Goal: Information Seeking & Learning: Find specific fact

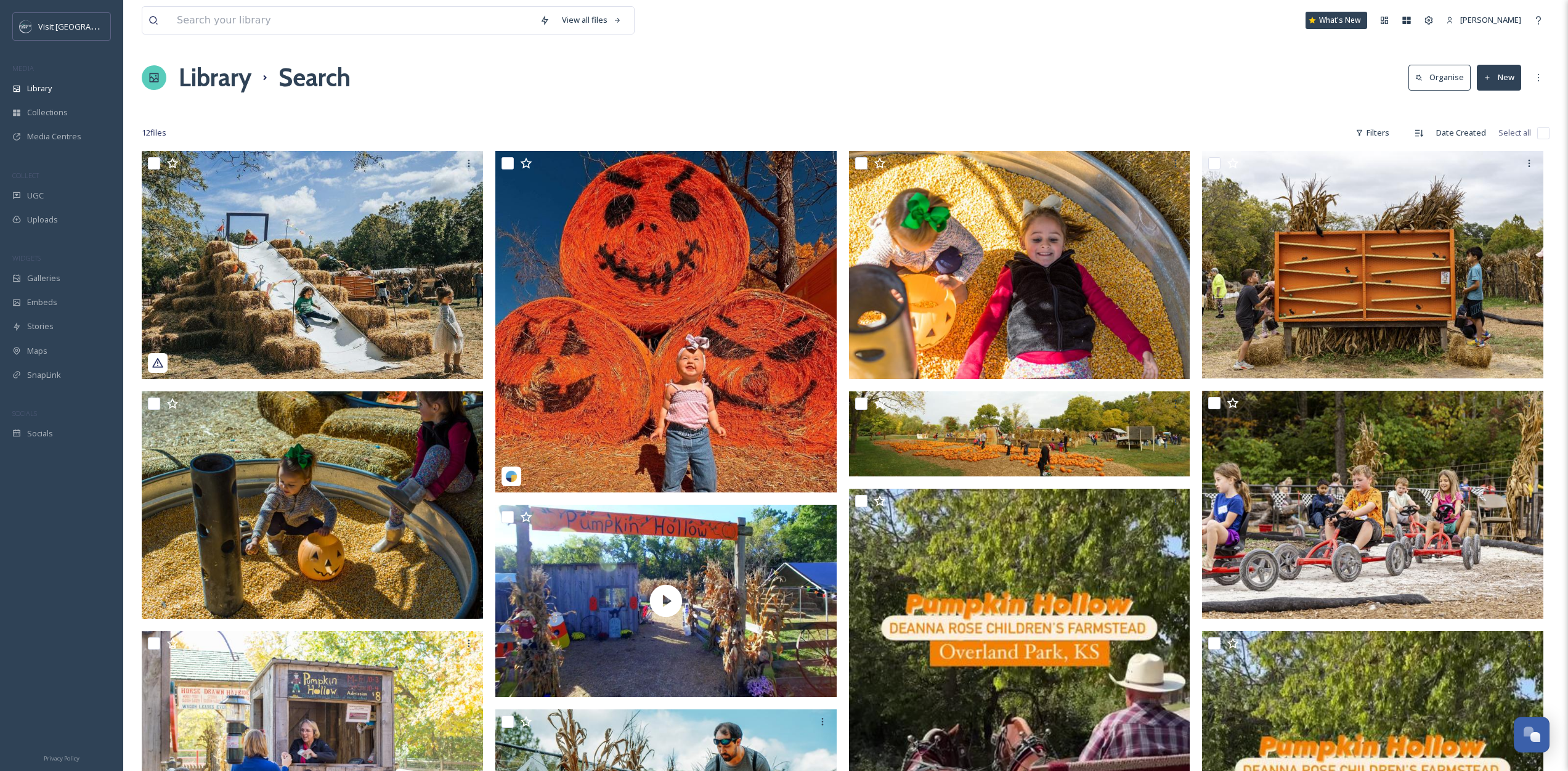
scroll to position [25, 0]
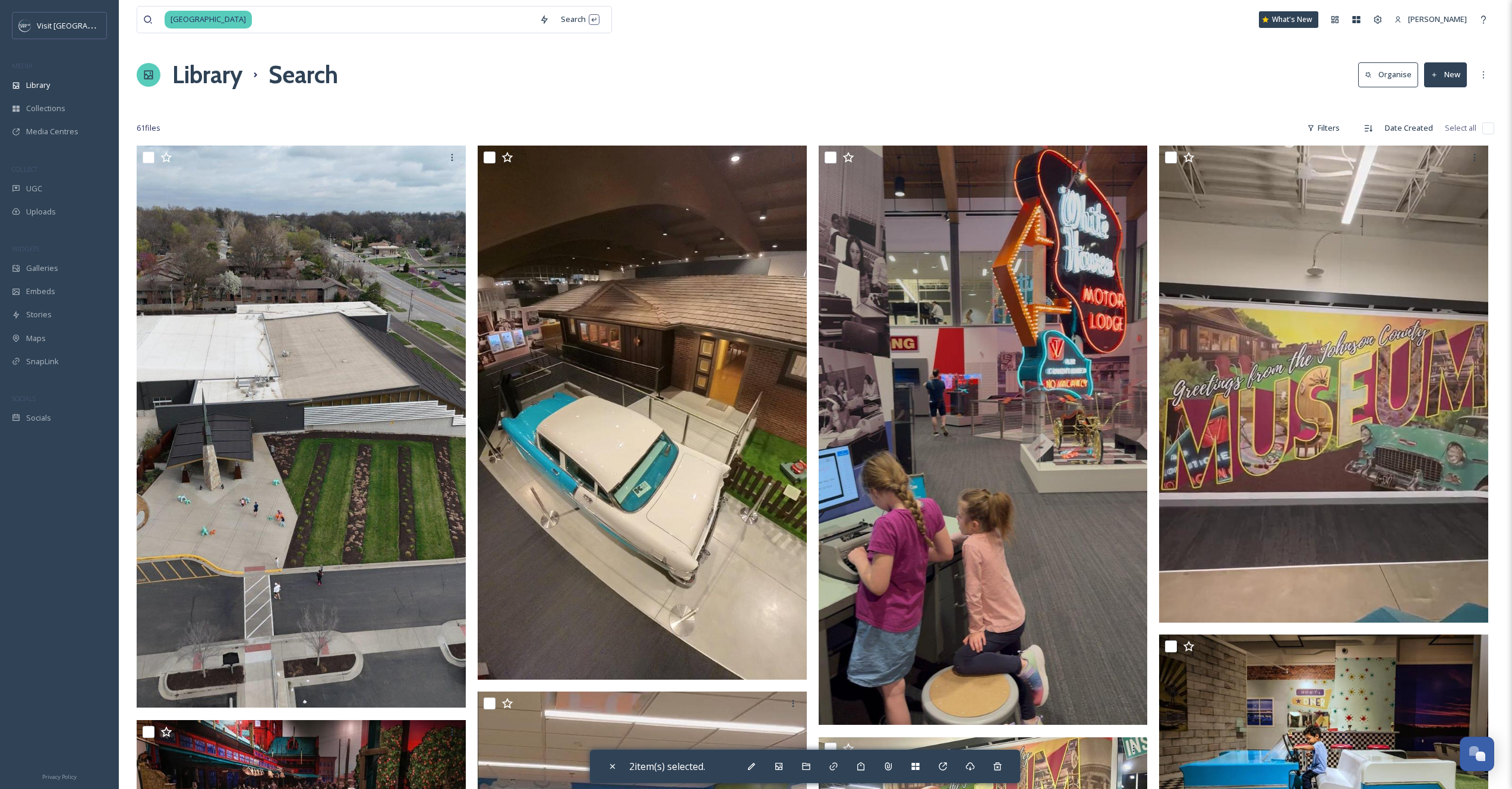
scroll to position [4720, 0]
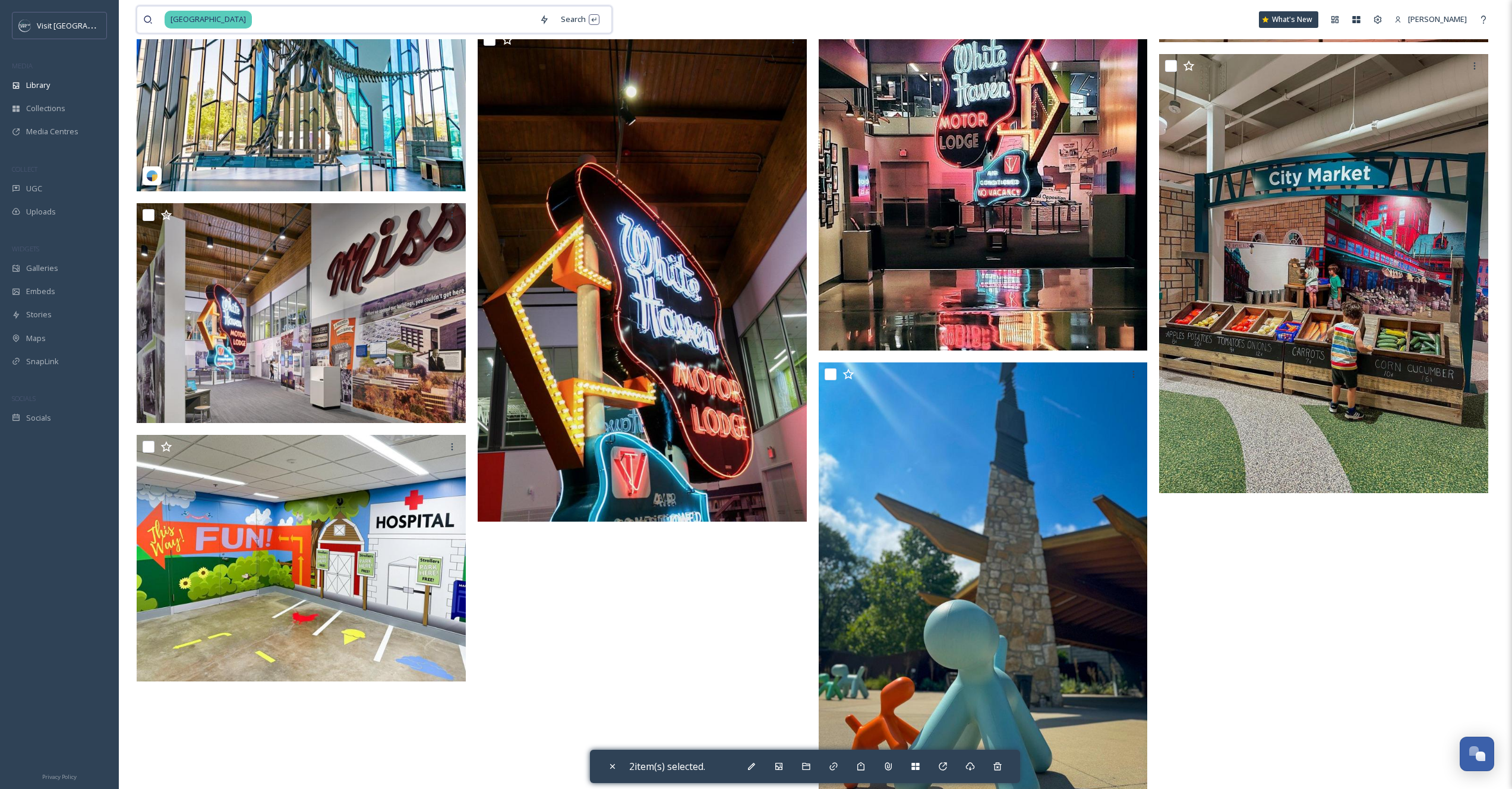
click at [298, 24] on input at bounding box center [393, 20] width 280 height 26
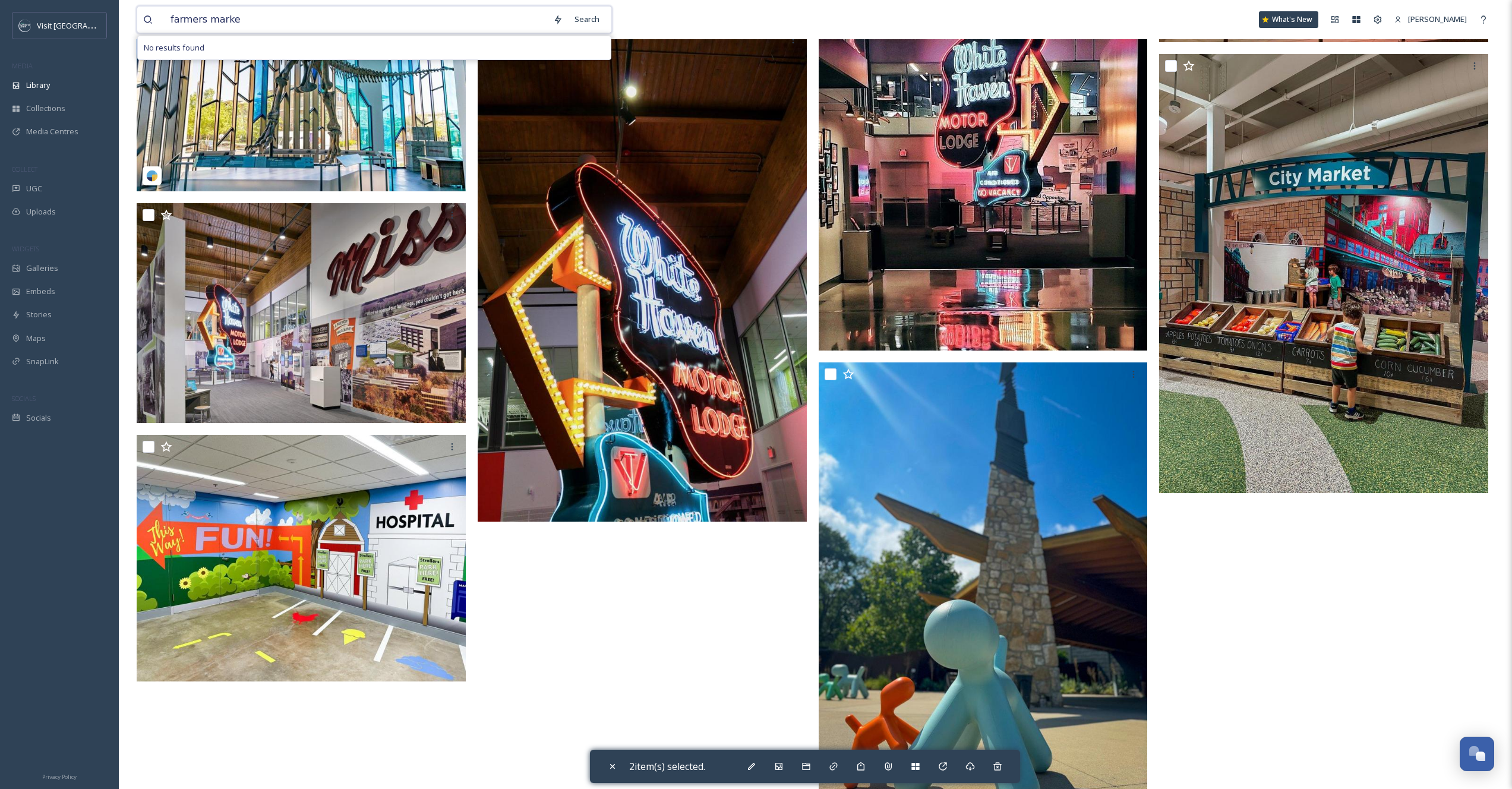
type input "farmers market"
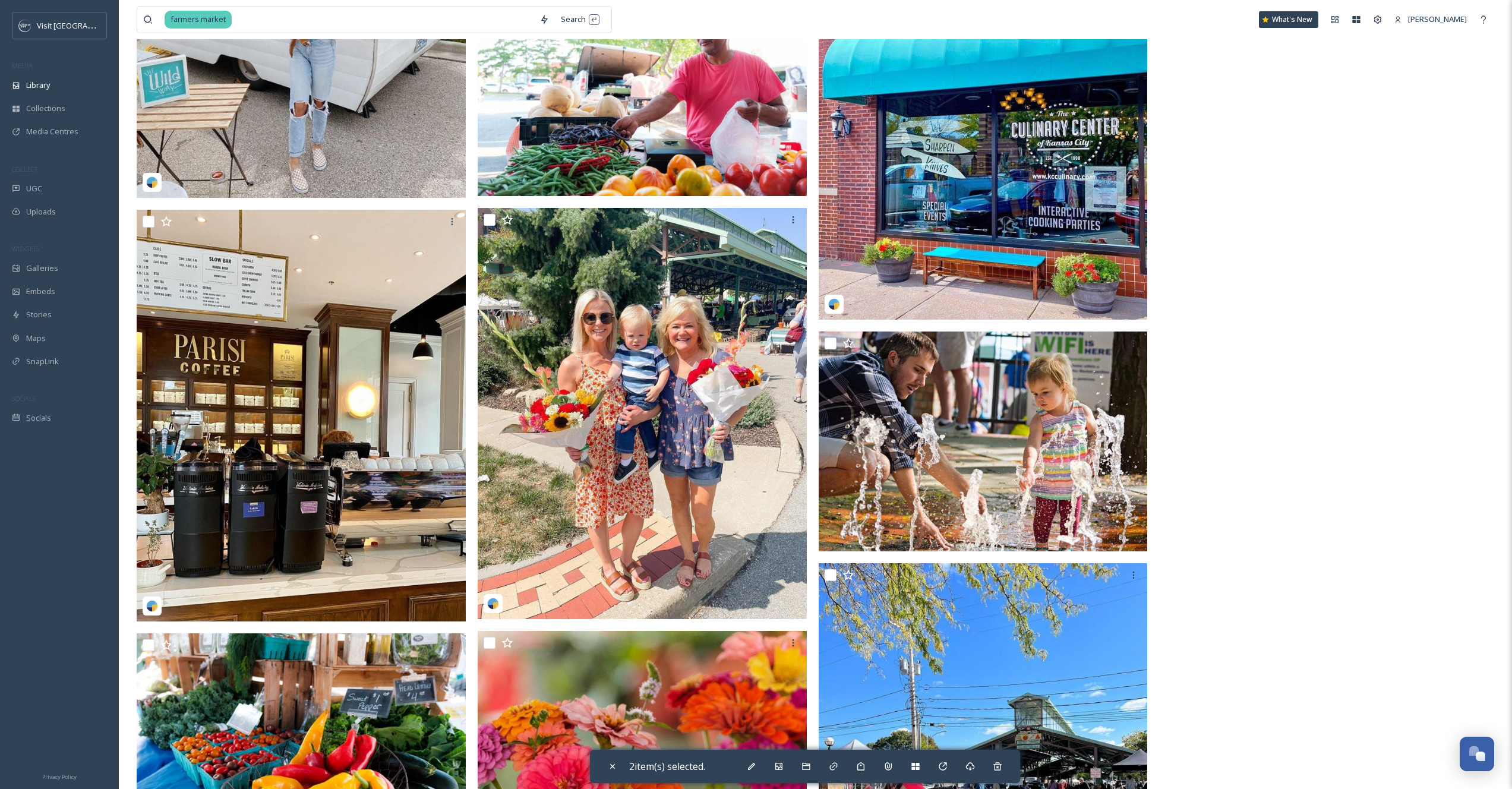
scroll to position [10599, 0]
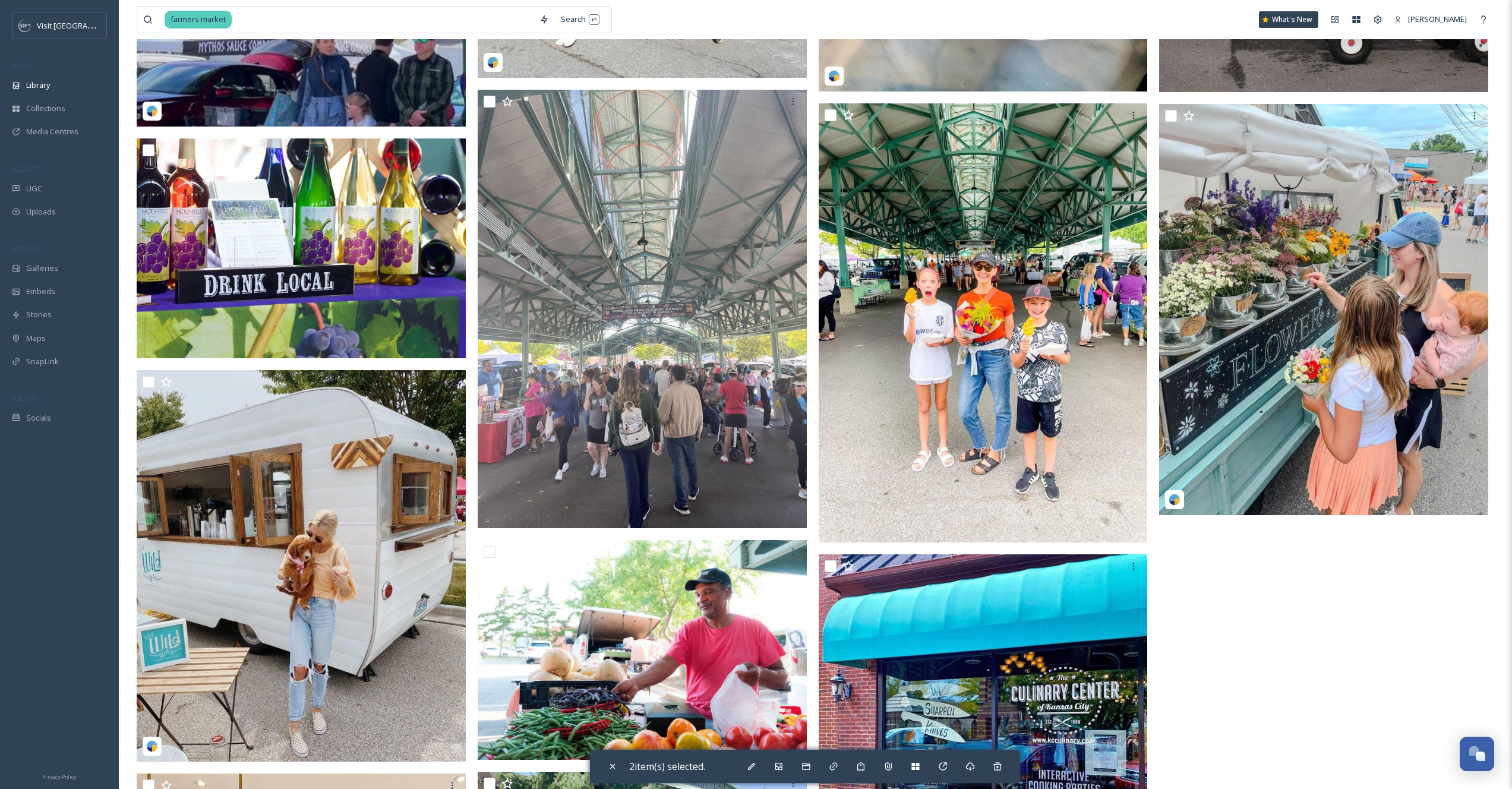
click at [598, 767] on div "2 item(s) selected." at bounding box center [805, 767] width 430 height 34
click at [605, 768] on div "Close" at bounding box center [612, 767] width 21 height 21
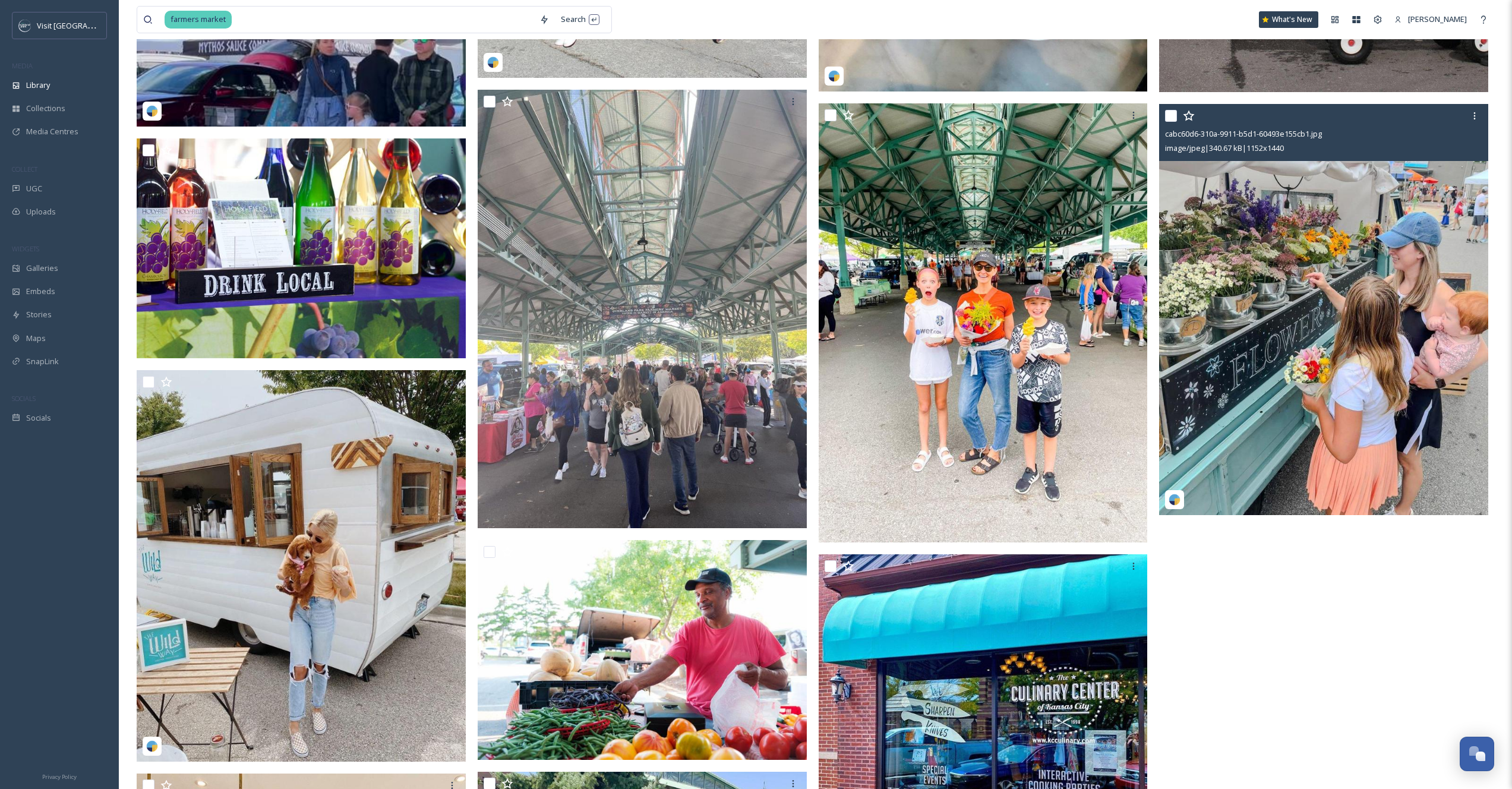
click at [1176, 117] on input "checkbox" at bounding box center [1171, 116] width 12 height 12
checkbox input "true"
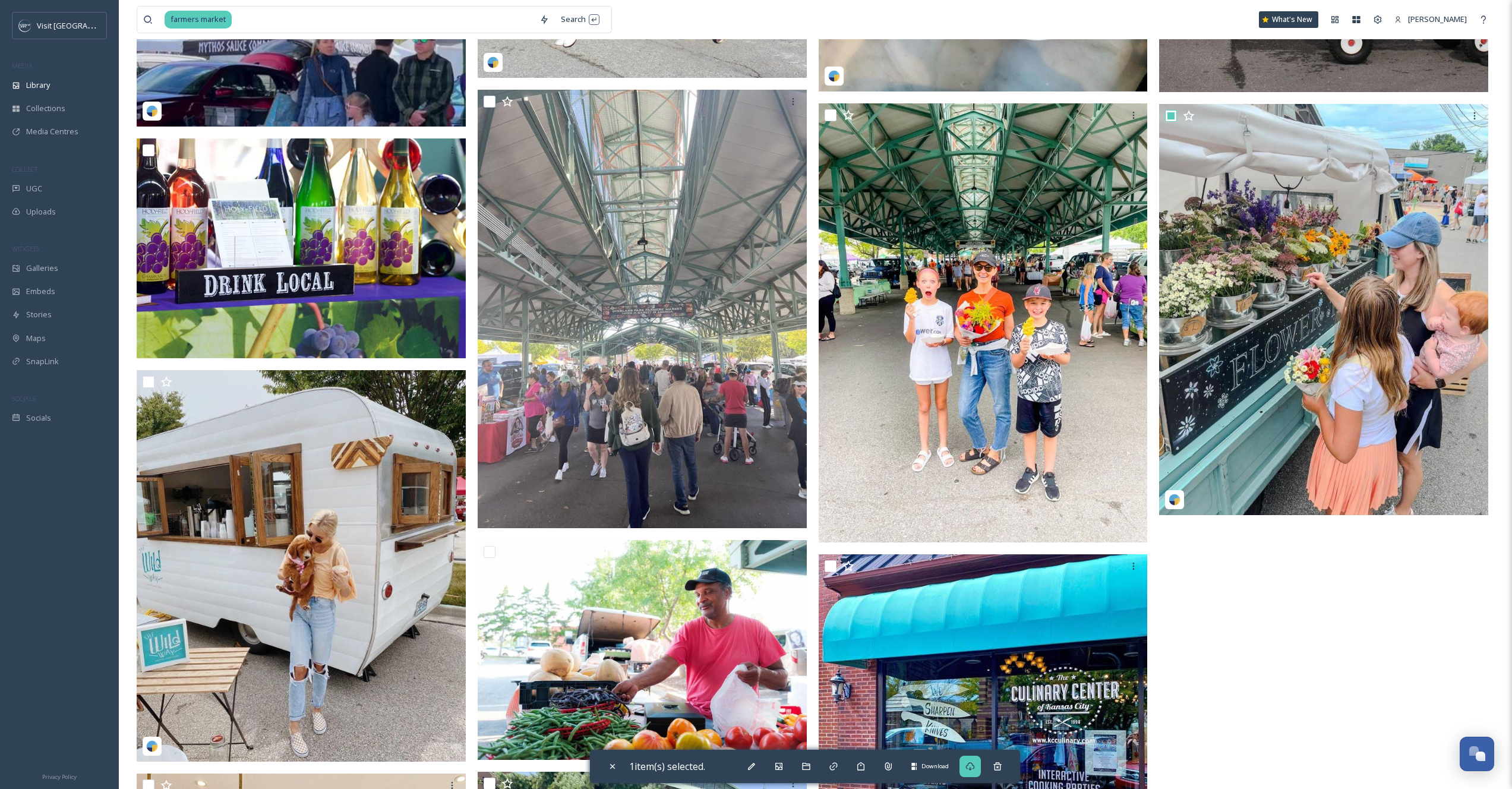
click at [975, 768] on icon at bounding box center [970, 766] width 9 height 9
click at [296, 21] on input at bounding box center [383, 20] width 301 height 26
type input "f"
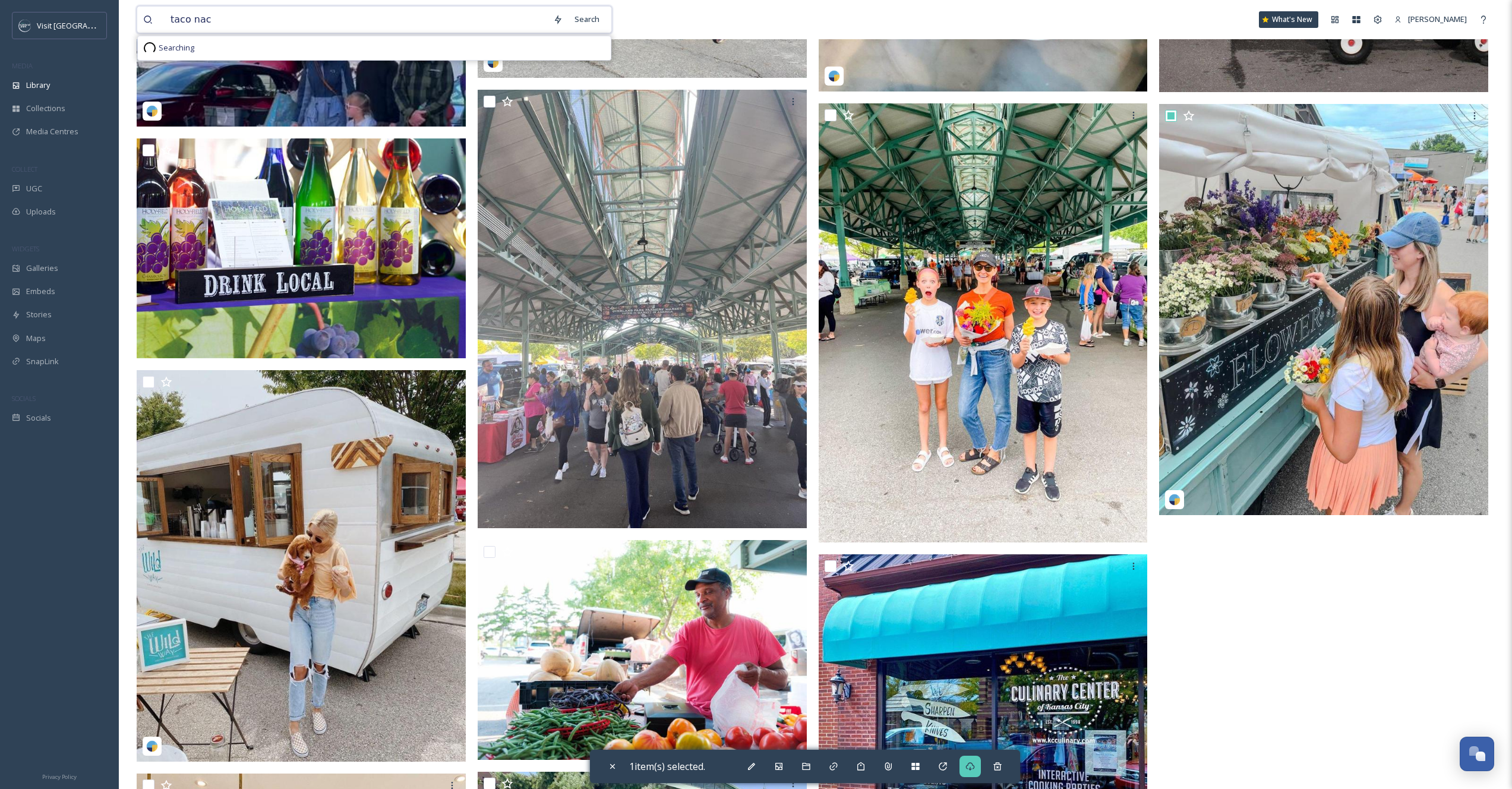
type input "taco naco"
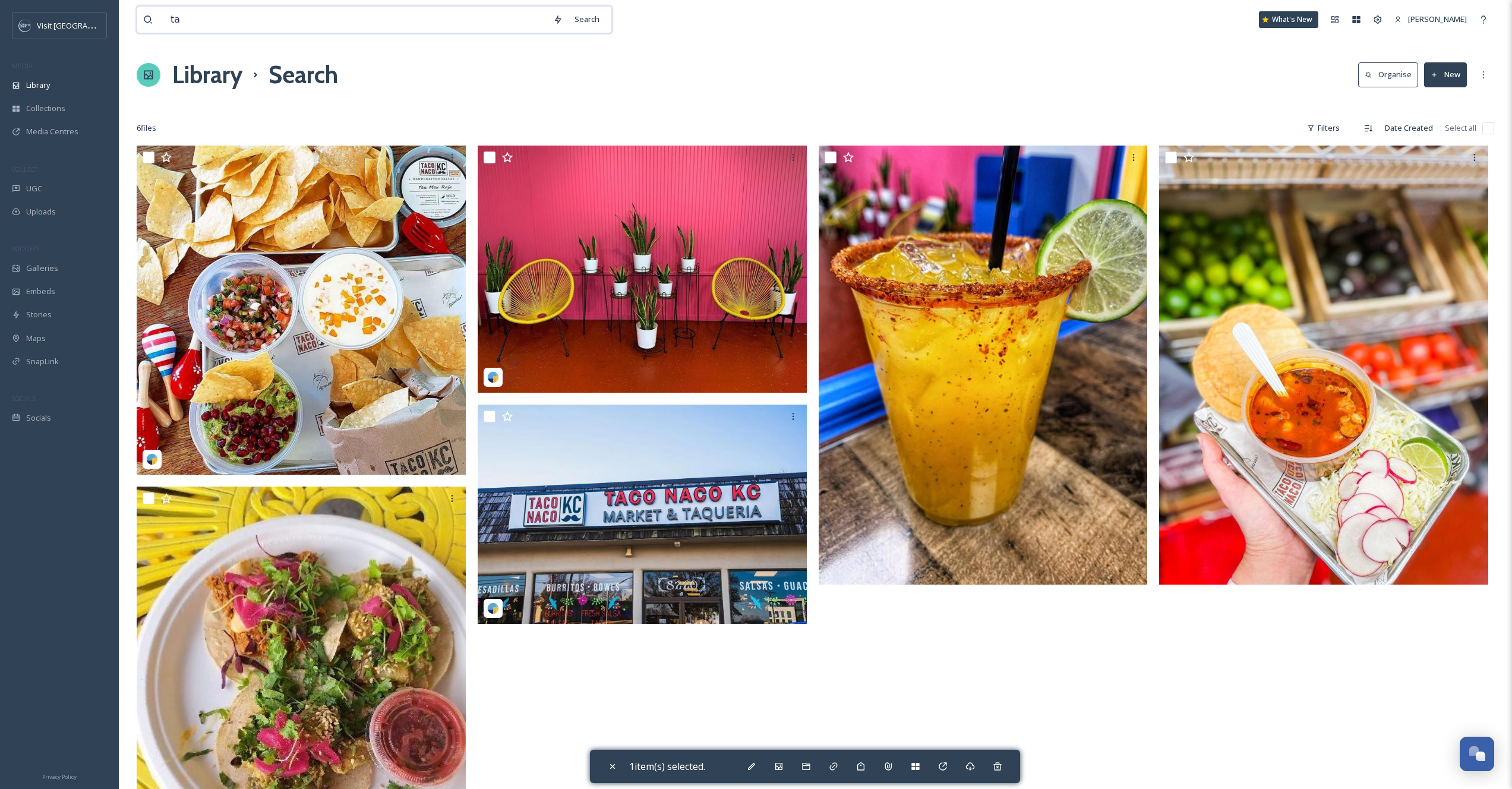
type input "t"
type input "9/11"
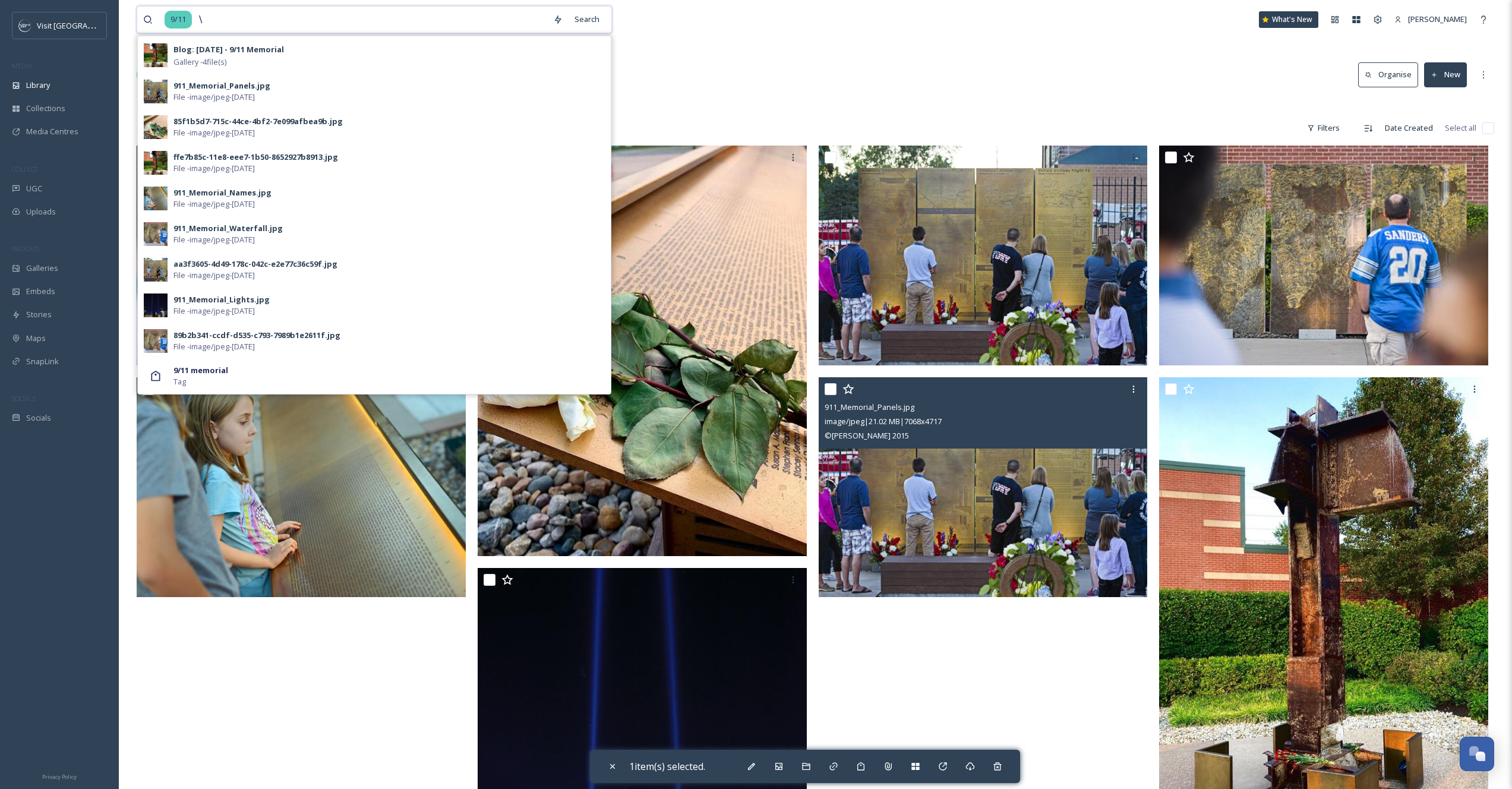
type input "\"
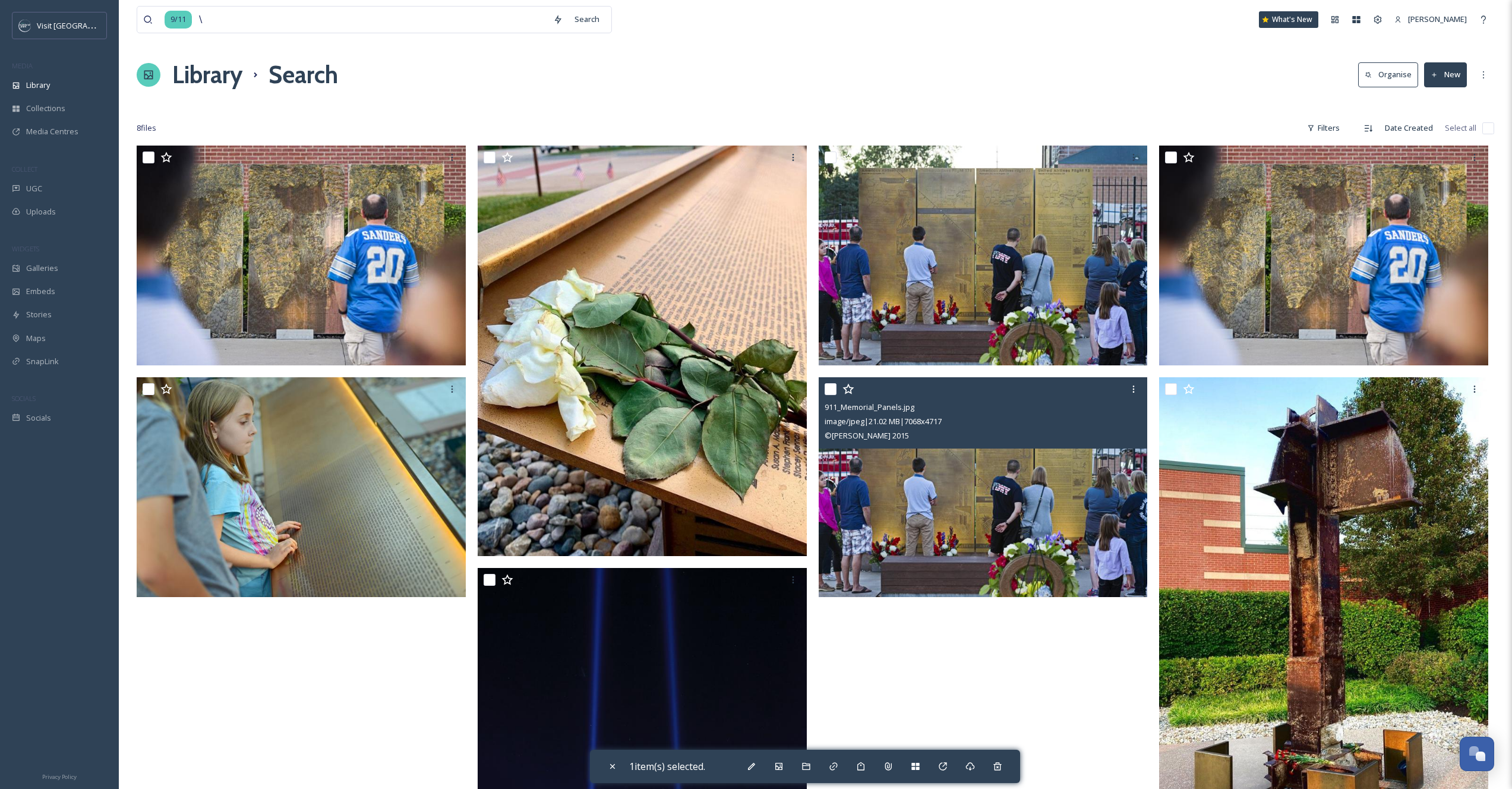
click at [1036, 525] on img at bounding box center [983, 487] width 329 height 220
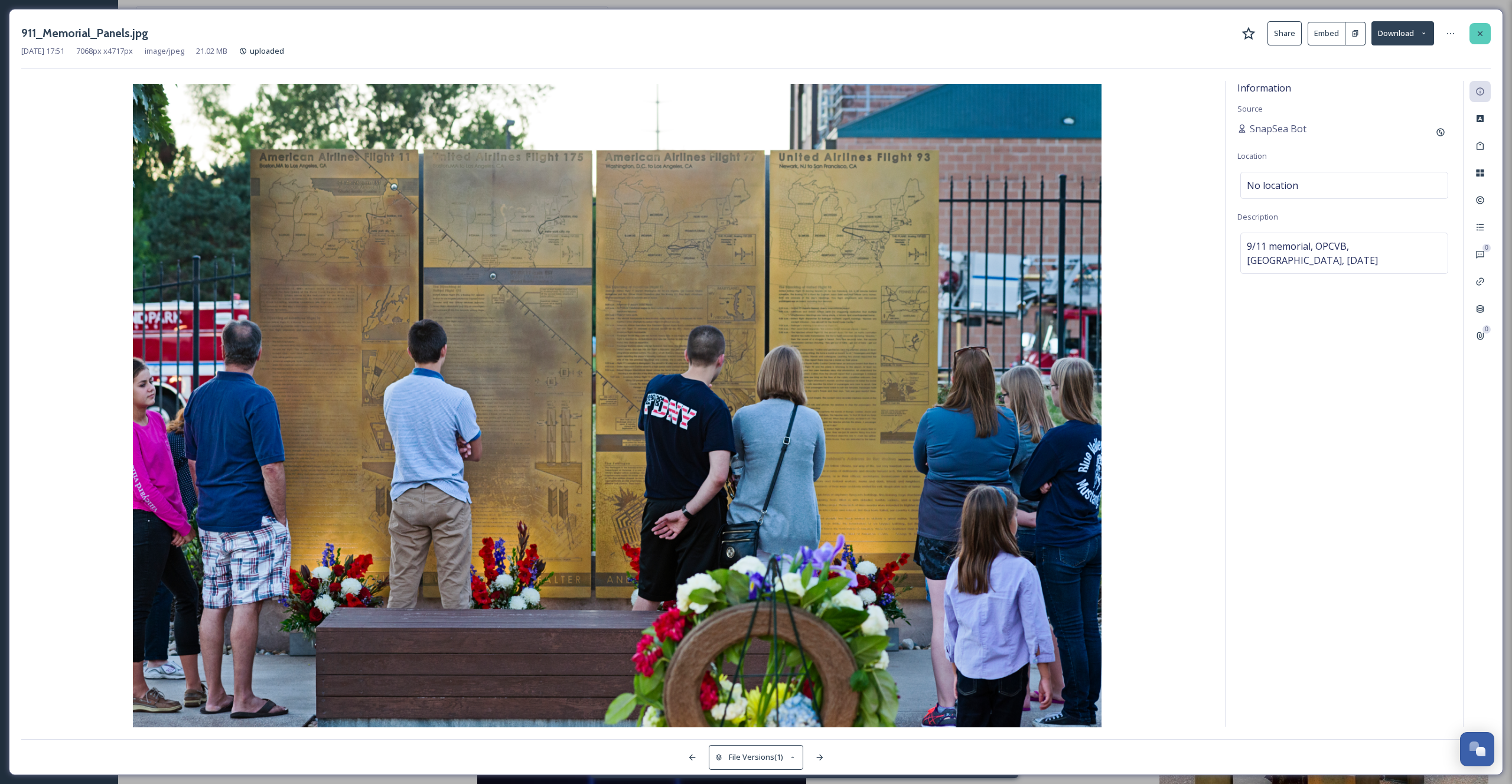
click at [1481, 42] on div at bounding box center [1480, 33] width 21 height 21
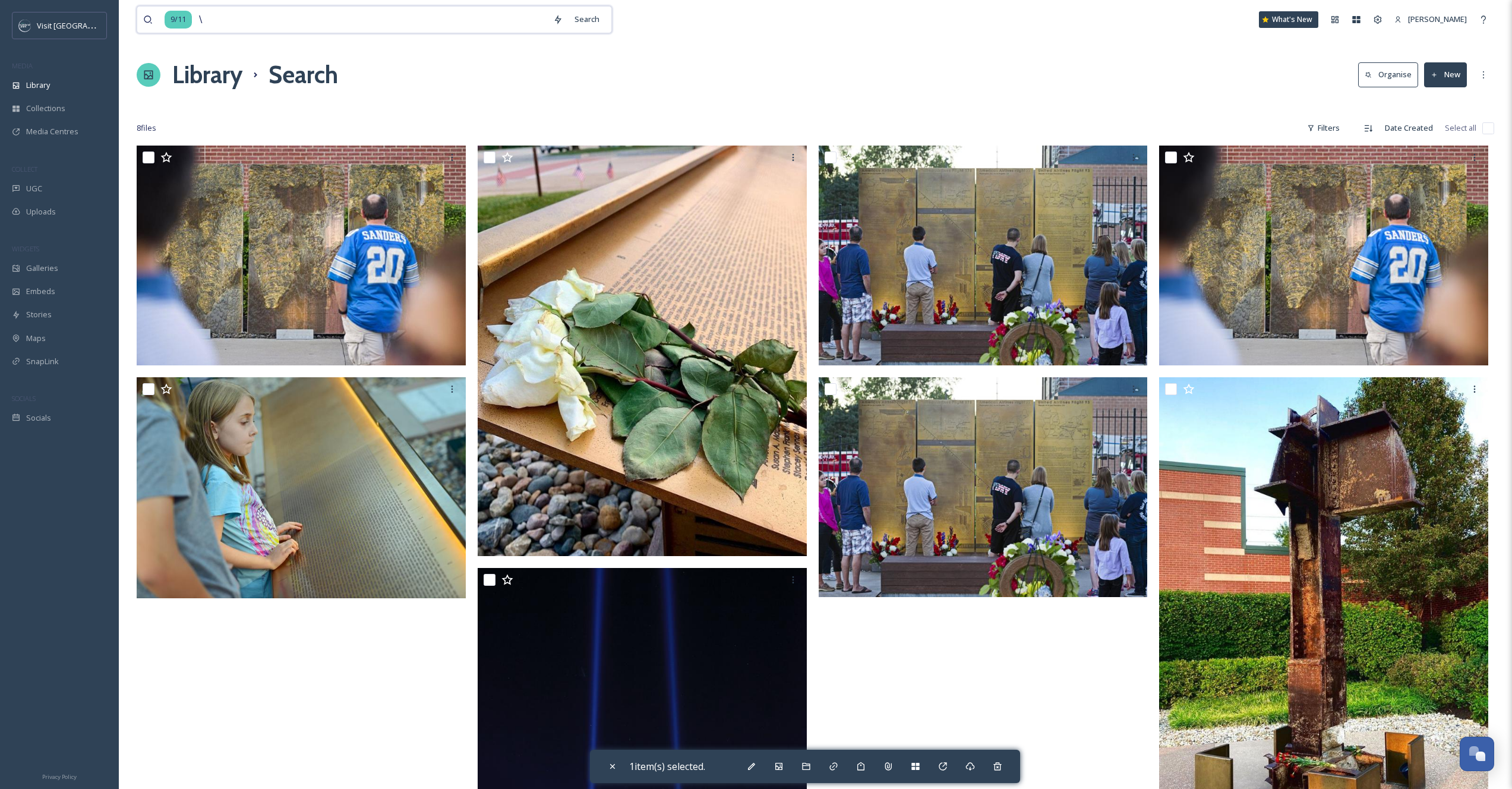
click at [289, 22] on input "\" at bounding box center [370, 20] width 354 height 26
type input "9"
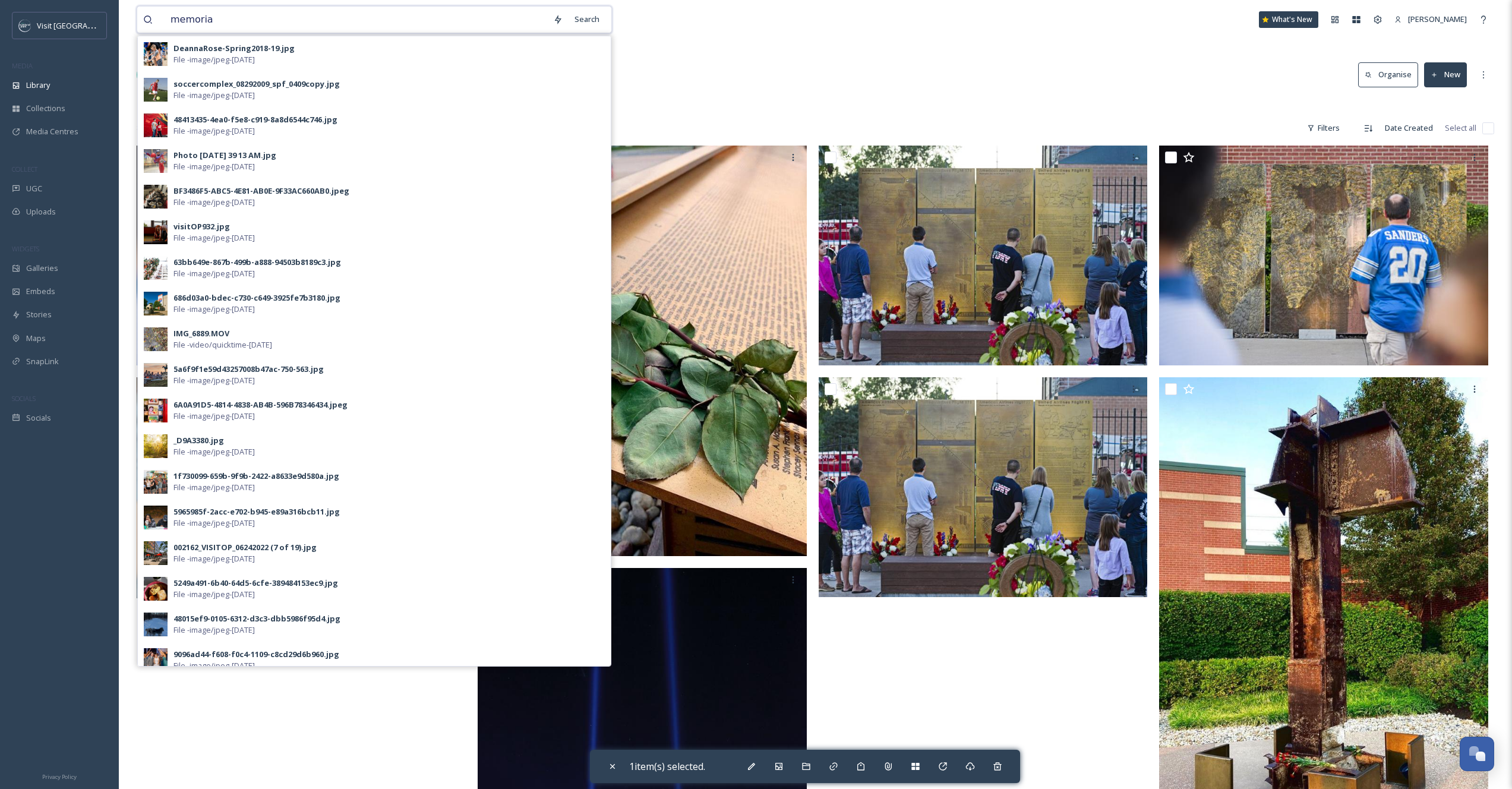
type input "memorial"
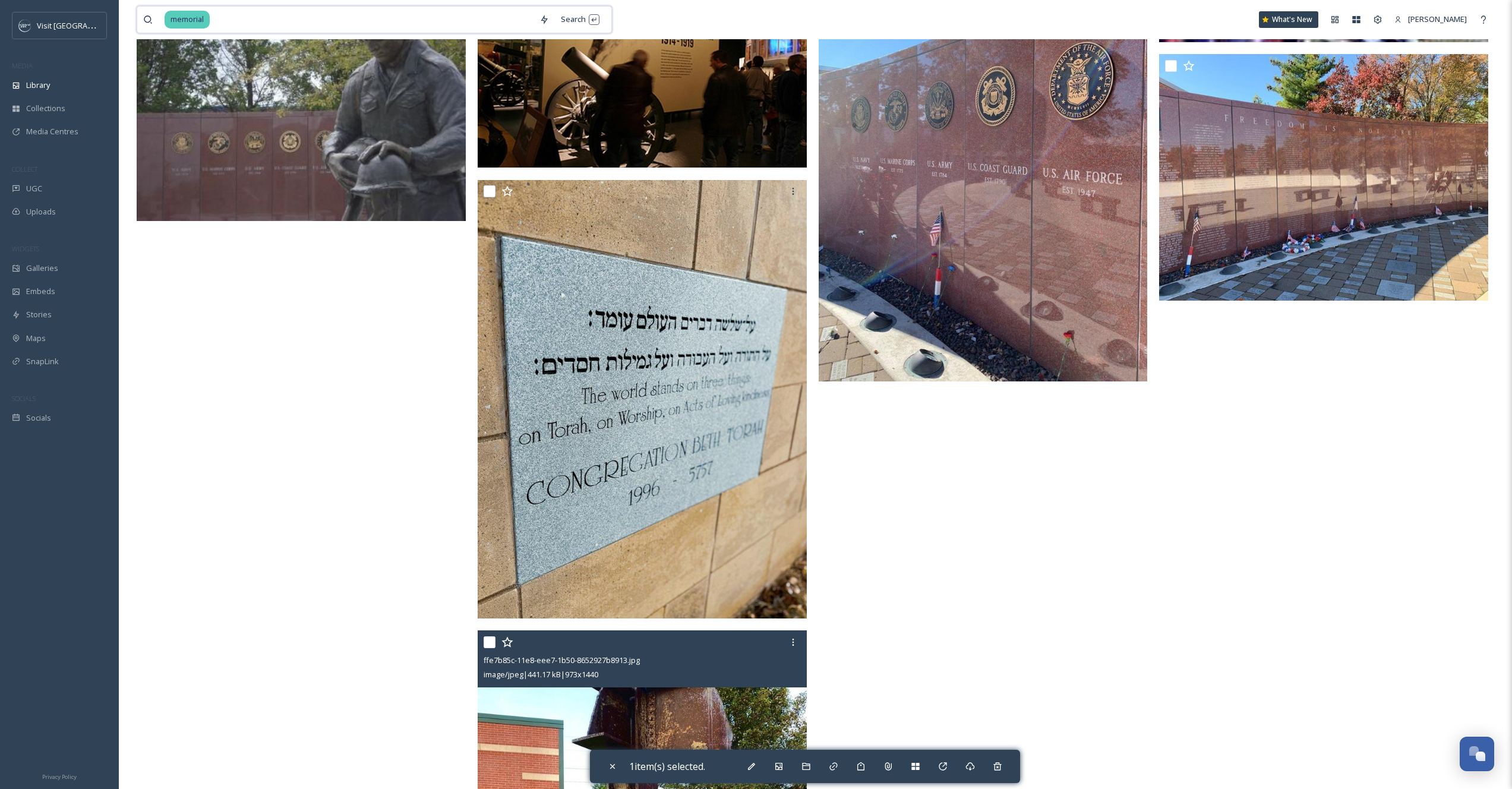
scroll to position [3997, 0]
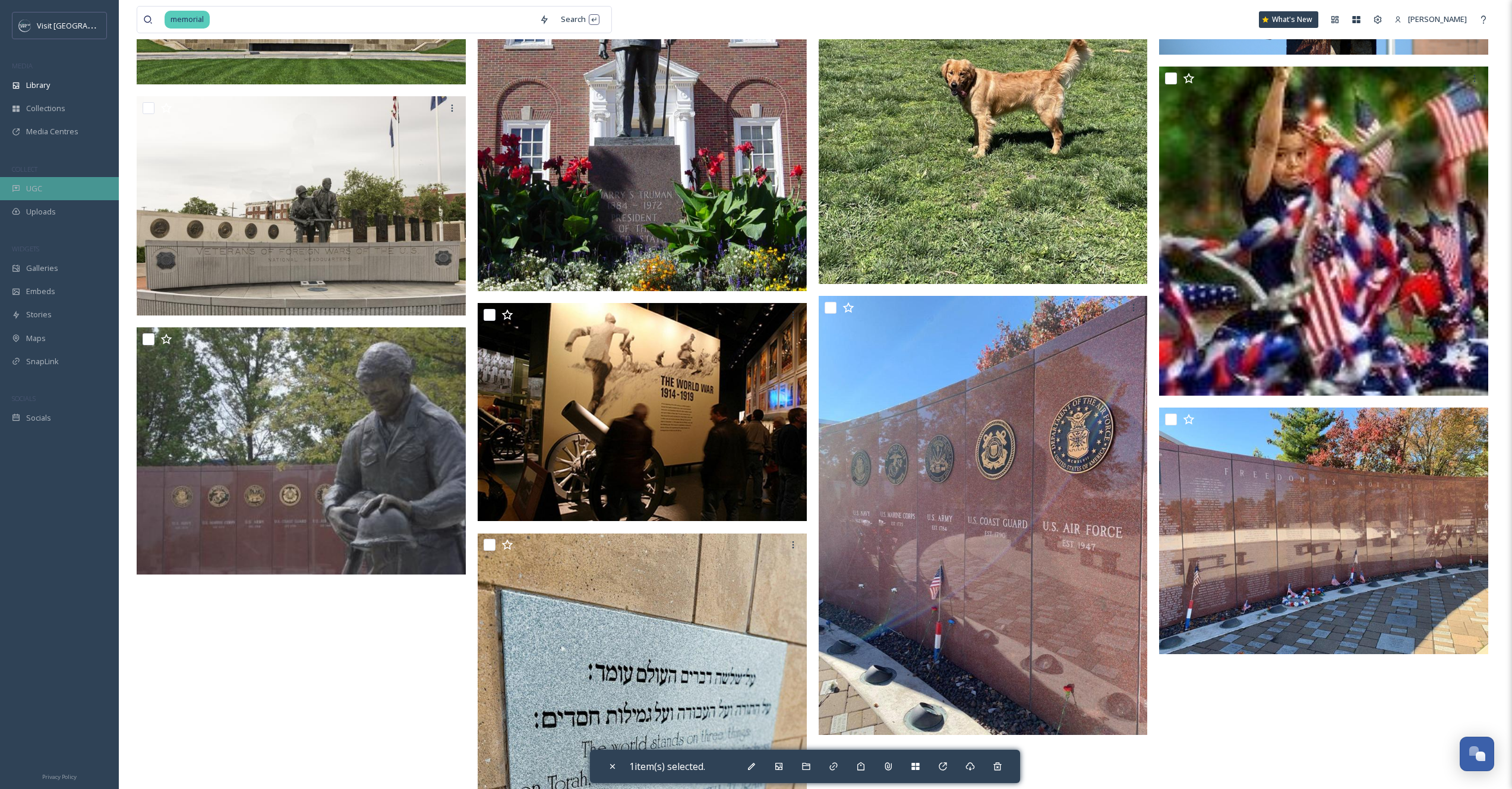
click at [37, 186] on span "UGC" at bounding box center [34, 189] width 16 height 11
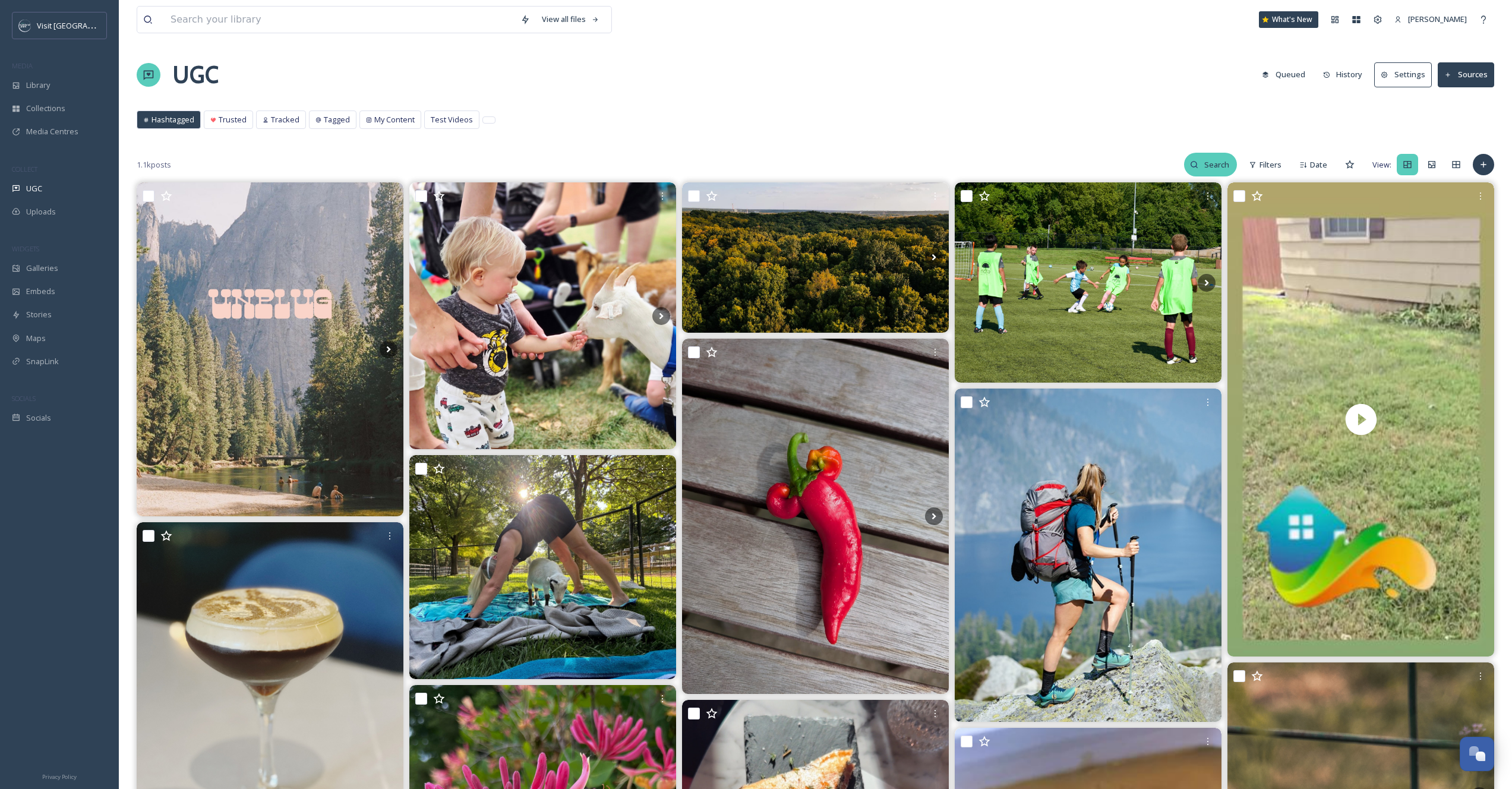
click at [1201, 161] on input at bounding box center [1217, 164] width 39 height 24
type input "9/11"
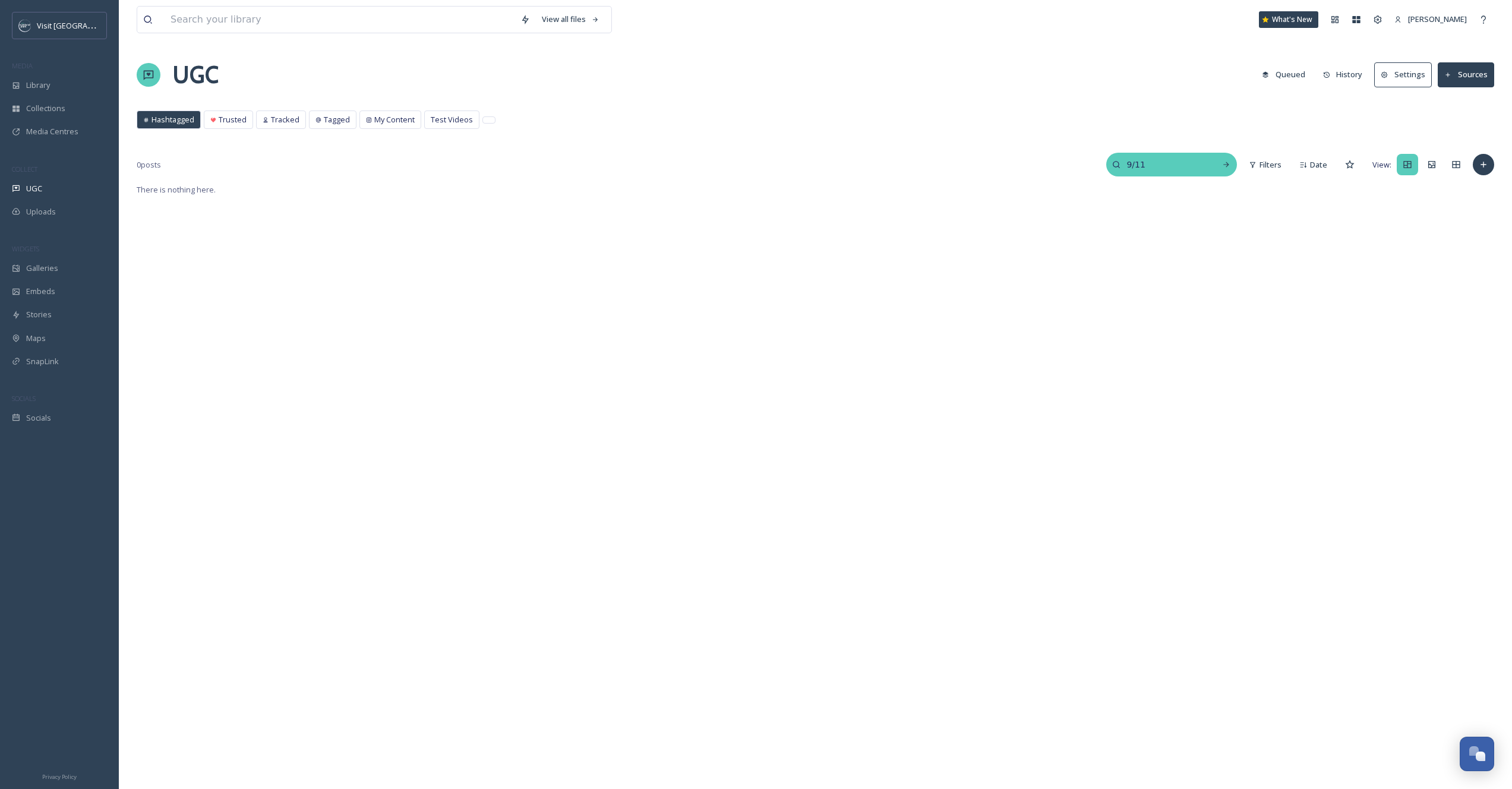
click at [1160, 162] on input "9/11" at bounding box center [1165, 164] width 89 height 24
click at [55, 79] on div "Library" at bounding box center [60, 85] width 119 height 23
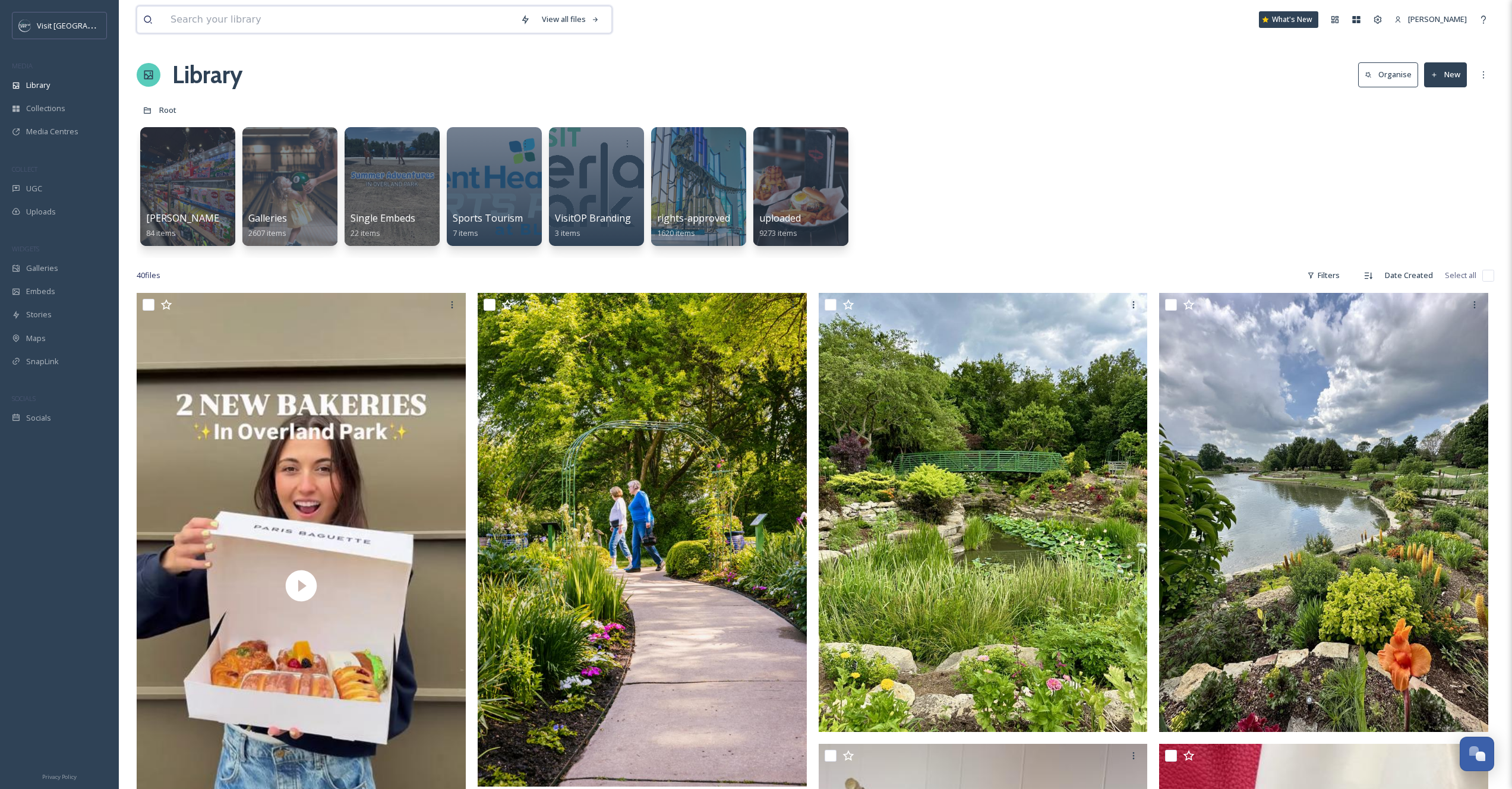
click at [405, 11] on input at bounding box center [339, 20] width 350 height 26
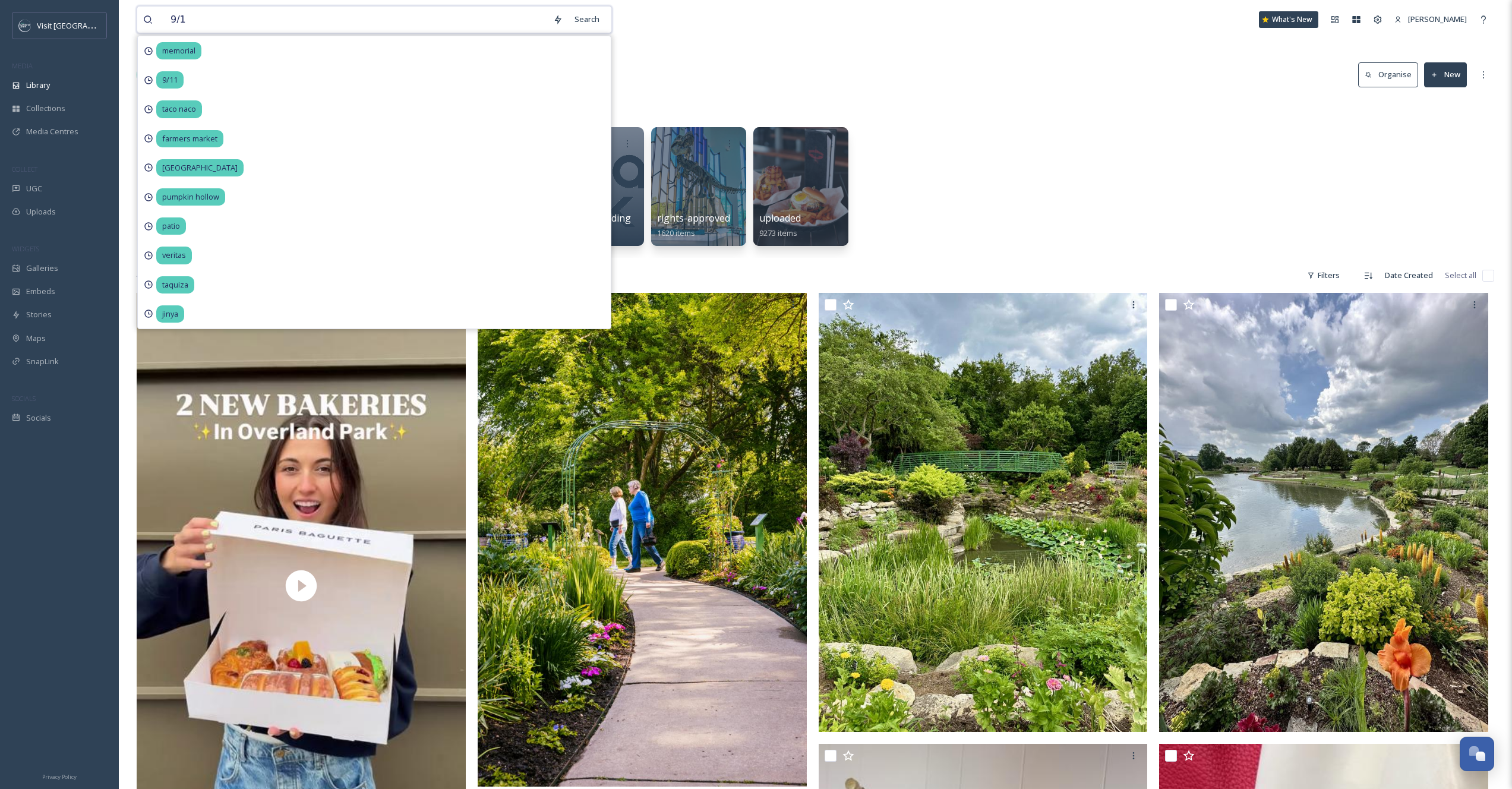
type input "9/11"
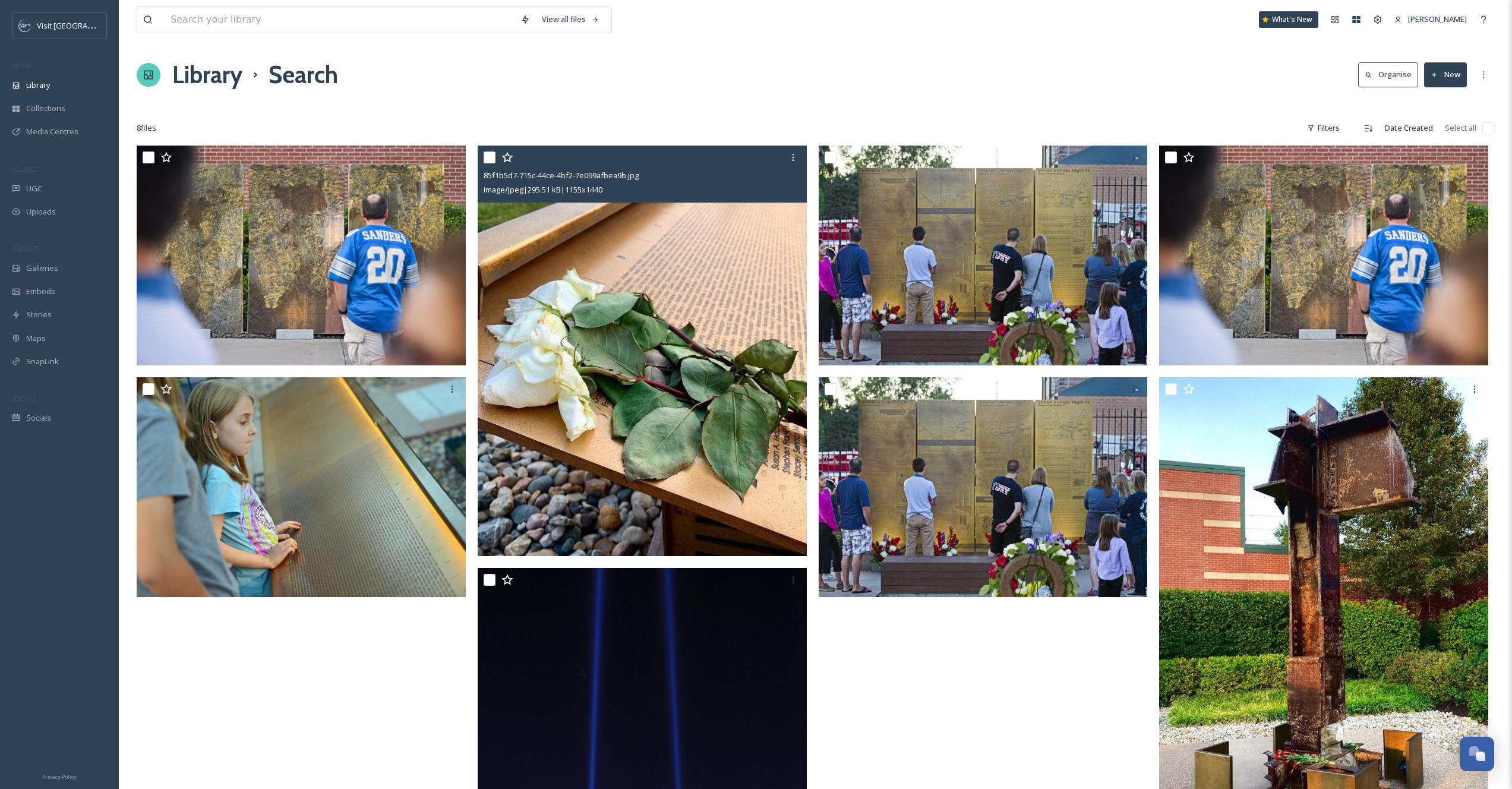
click at [492, 161] on input "checkbox" at bounding box center [489, 157] width 12 height 12
checkbox input "true"
